Goal: Information Seeking & Learning: Learn about a topic

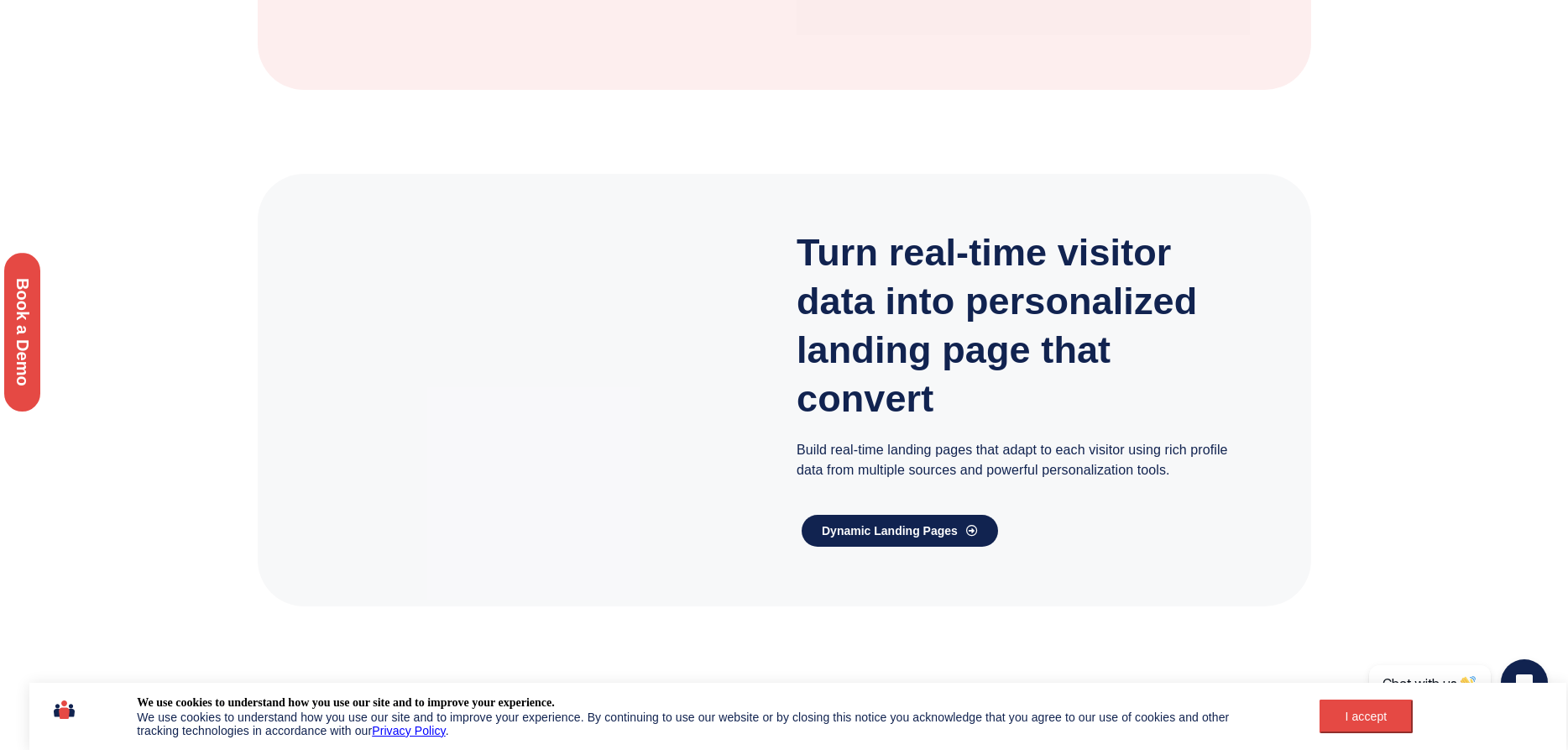
scroll to position [2680, 0]
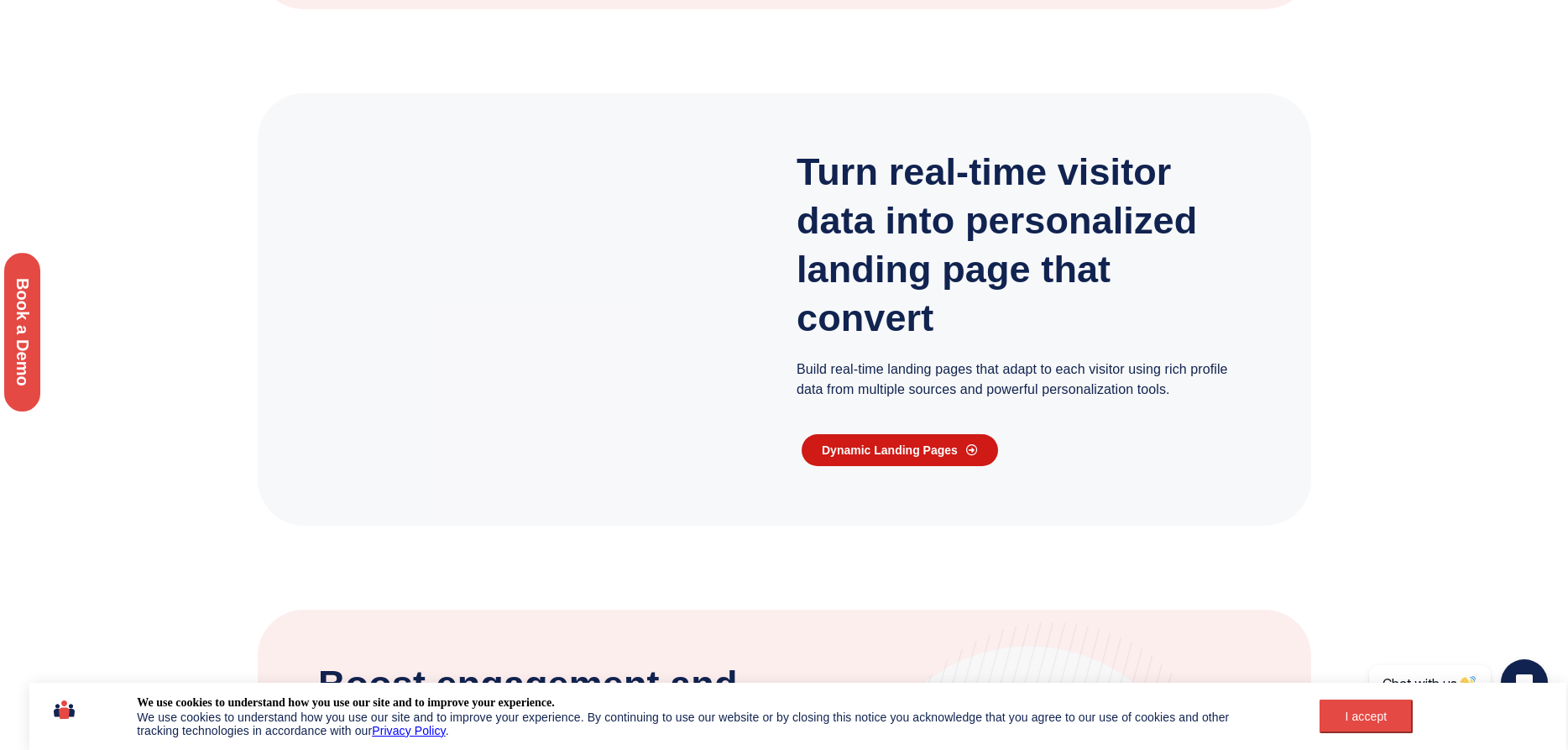
click at [963, 447] on span "Dynamic Landing Pages" at bounding box center [900, 450] width 156 height 12
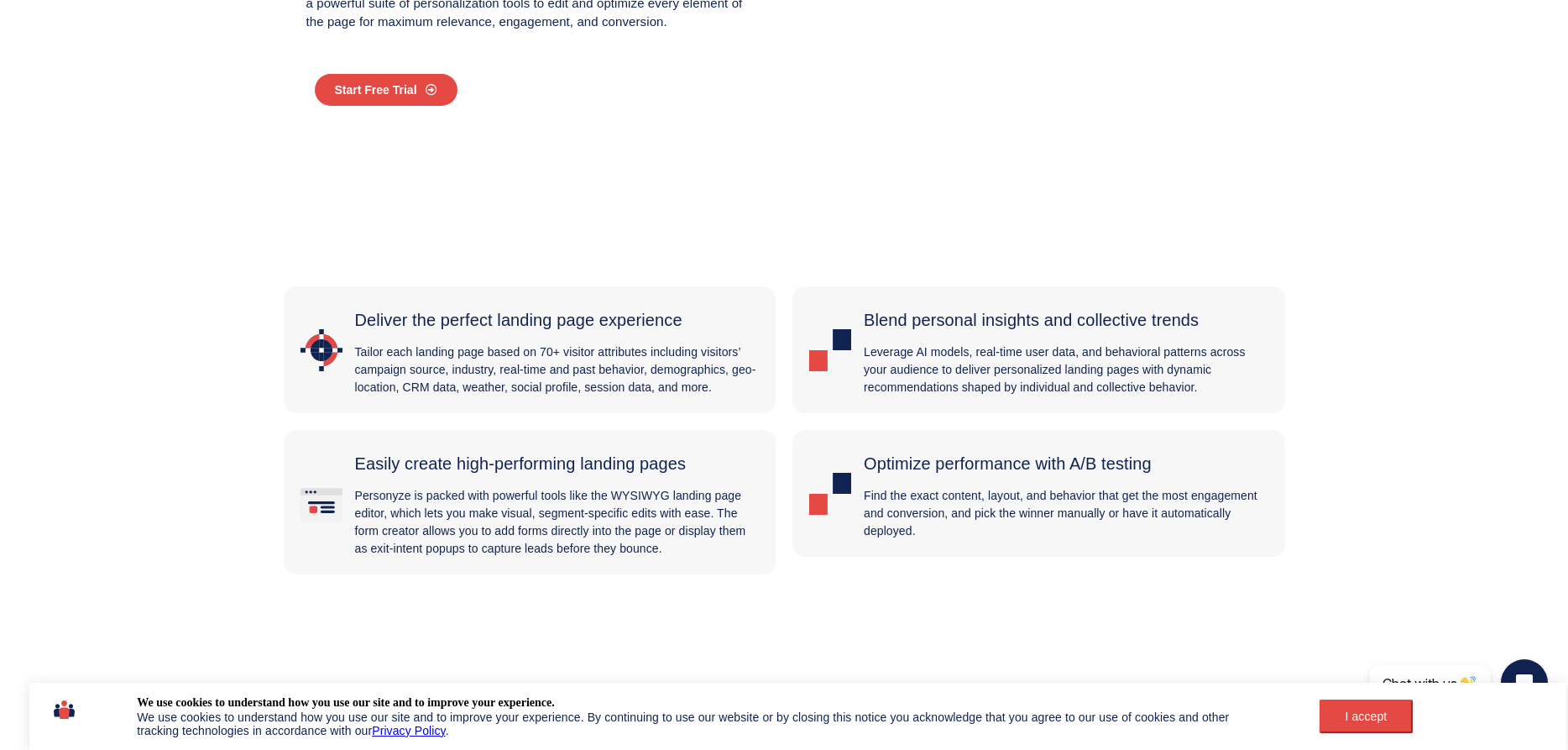
scroll to position [297, 0]
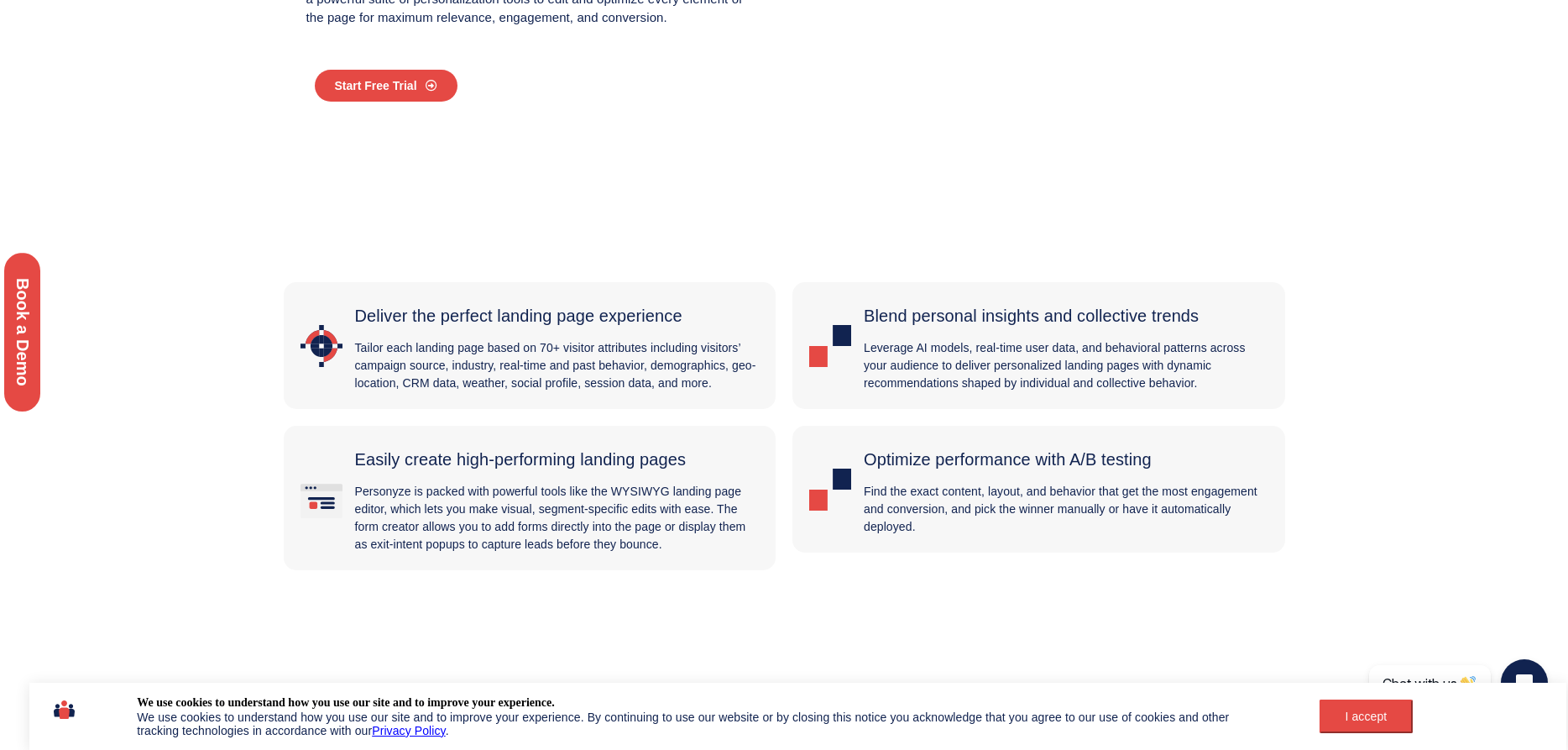
click at [574, 321] on span "Deliver the perfect landing page experience" at bounding box center [519, 315] width 328 height 19
click at [562, 317] on span "Deliver the perfect landing page experience" at bounding box center [519, 315] width 328 height 19
click at [506, 348] on p "Tailor each landing page based on 70+ visitor attributes including visitors’ ca…" at bounding box center [557, 366] width 405 height 53
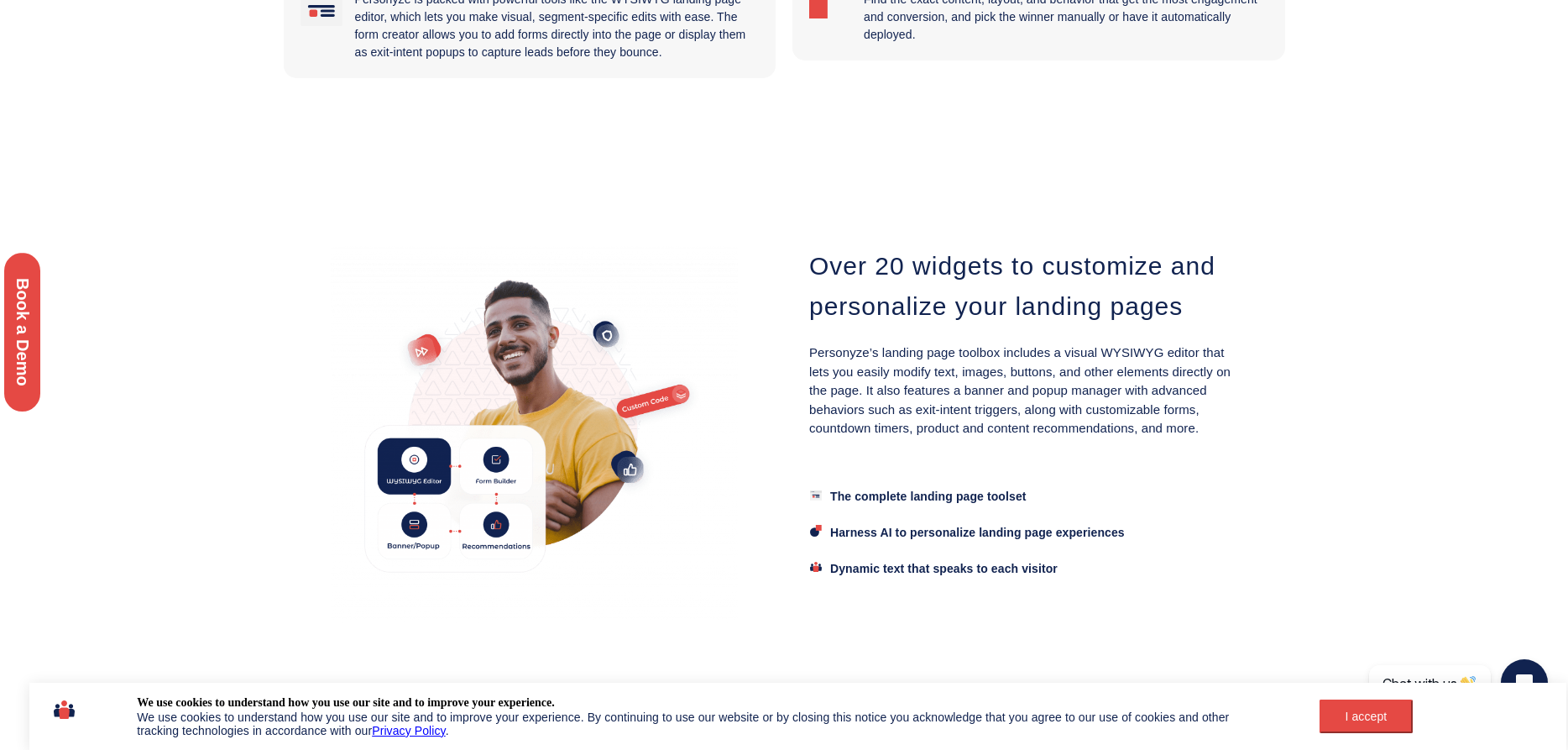
scroll to position [794, 0]
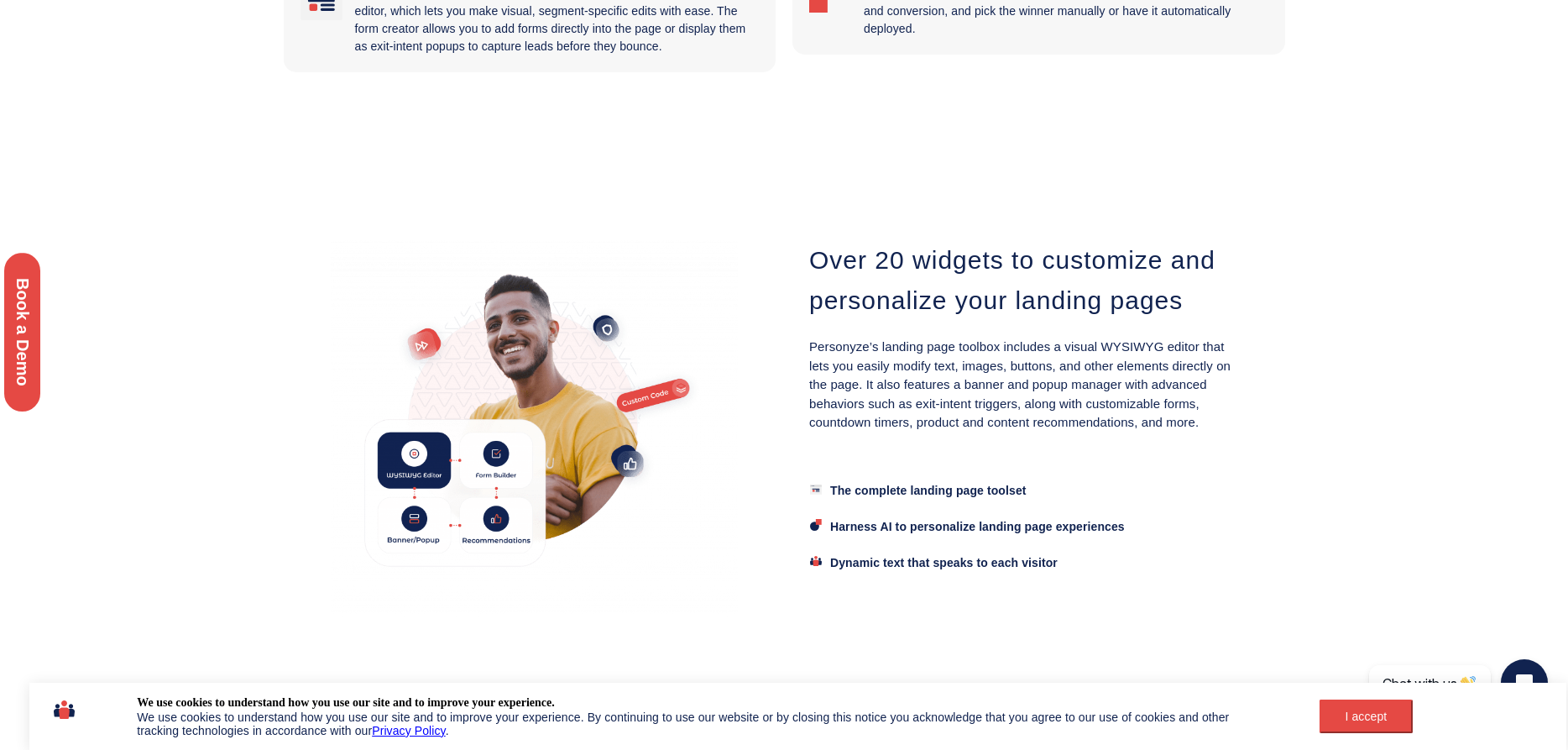
click at [1008, 522] on span "Harness AI to personalize landing page experiences" at bounding box center [977, 526] width 295 height 13
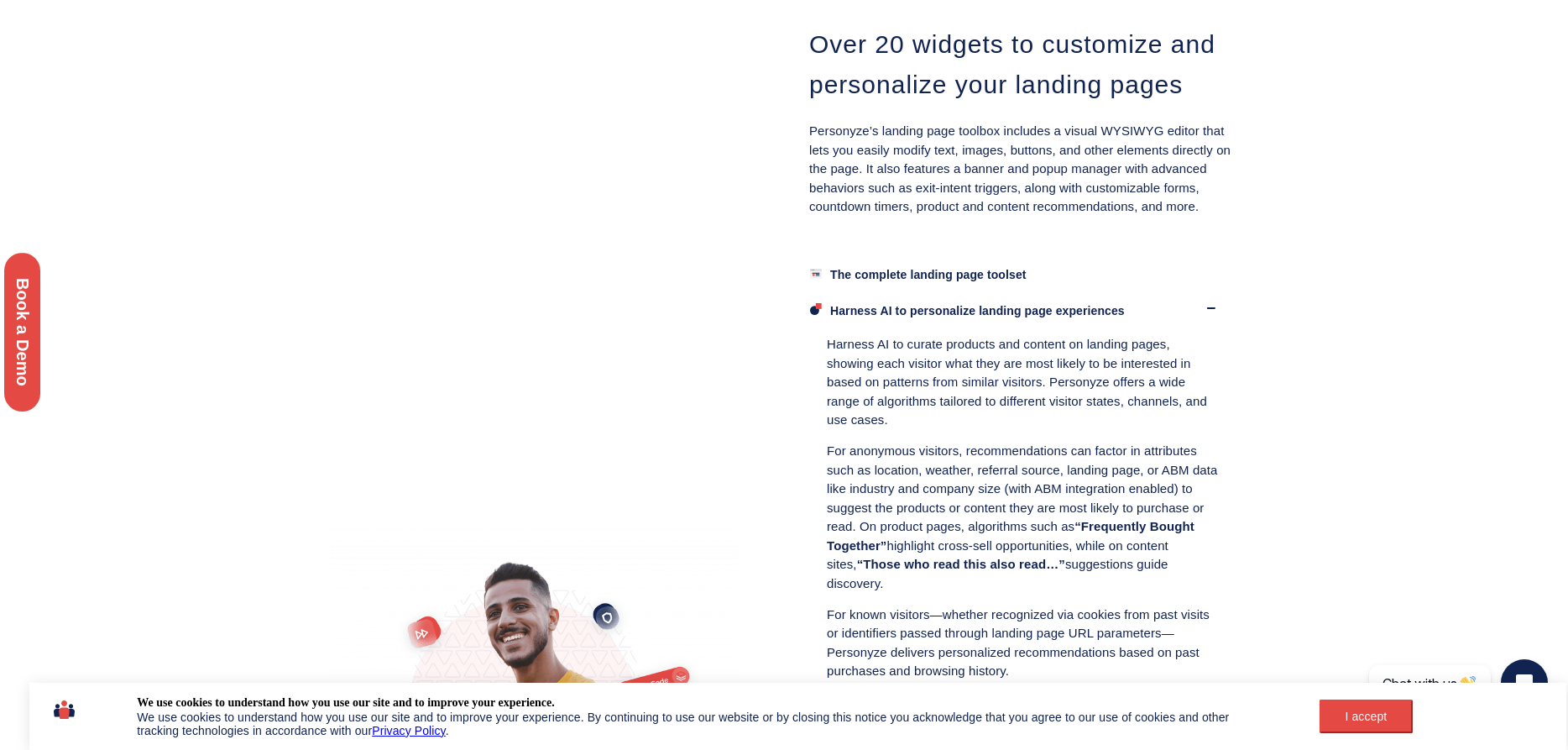
scroll to position [1024, 0]
